Goal: Navigation & Orientation: Find specific page/section

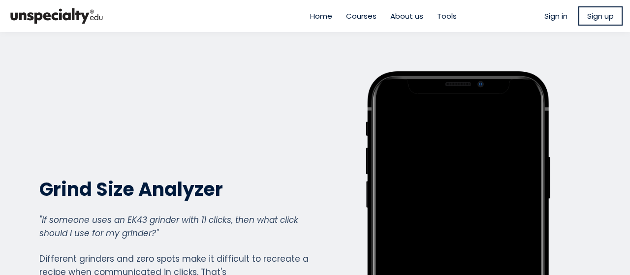
click at [433, 15] on ul "Home Courses About us Tools" at bounding box center [378, 15] width 170 height 11
click at [437, 14] on span "Tools" at bounding box center [447, 15] width 20 height 11
click at [445, 15] on span "Tools" at bounding box center [447, 15] width 20 height 11
click at [316, 17] on span "Home" at bounding box center [321, 15] width 22 height 11
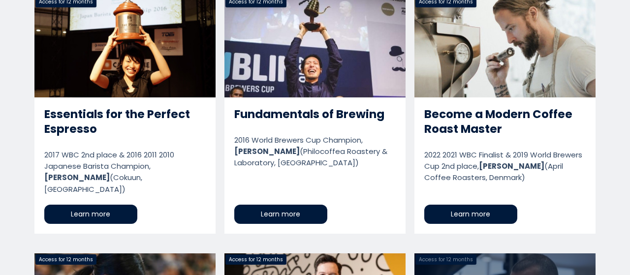
scroll to position [788, 0]
